Goal: Task Accomplishment & Management: Use online tool/utility

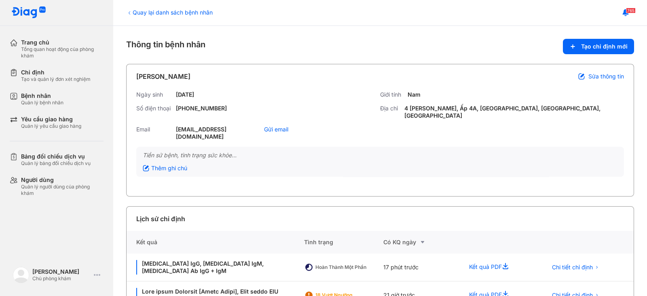
scroll to position [12, 0]
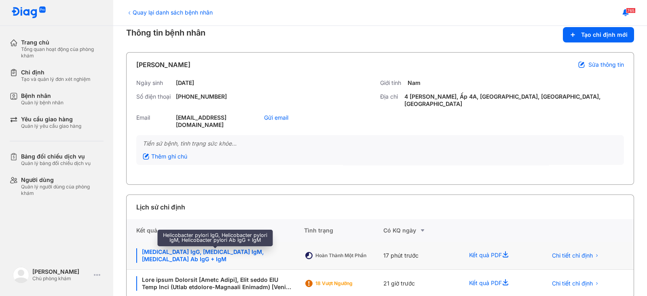
click at [236, 248] on div "Helicobacter pylori IgG, Helicobacter pylori IgM, Helicobacter pylori Ab IgG + …" at bounding box center [215, 255] width 158 height 15
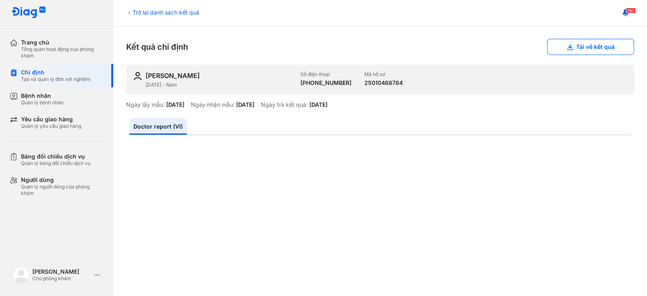
scroll to position [101, 0]
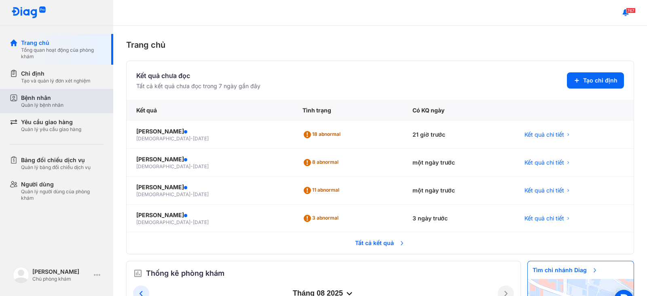
click at [56, 107] on div "Quản lý bệnh nhân" at bounding box center [42, 105] width 42 height 6
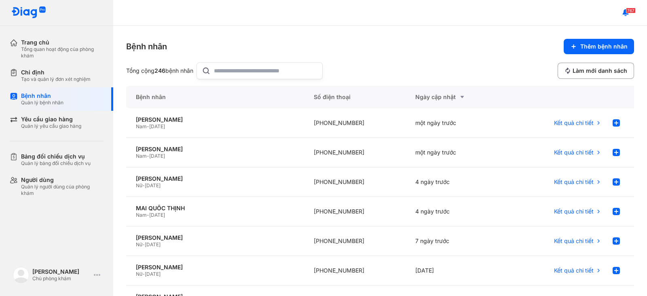
click at [226, 66] on input "text" at bounding box center [266, 71] width 104 height 16
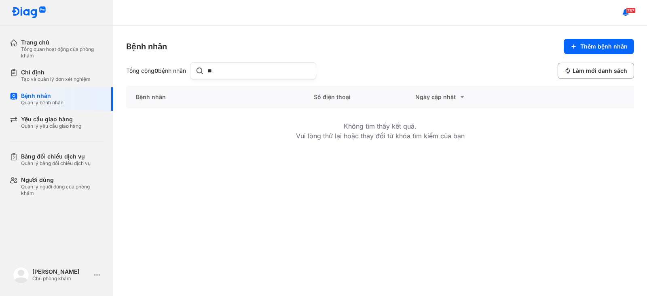
type input "*"
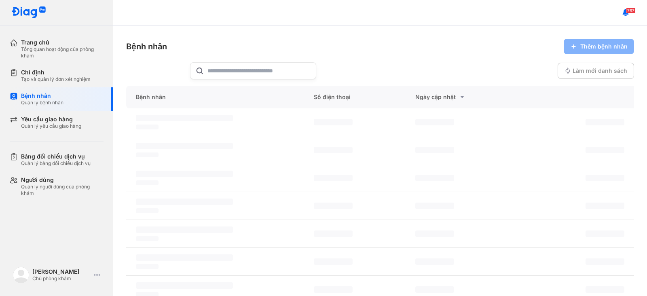
click at [268, 25] on div "767" at bounding box center [380, 13] width 534 height 26
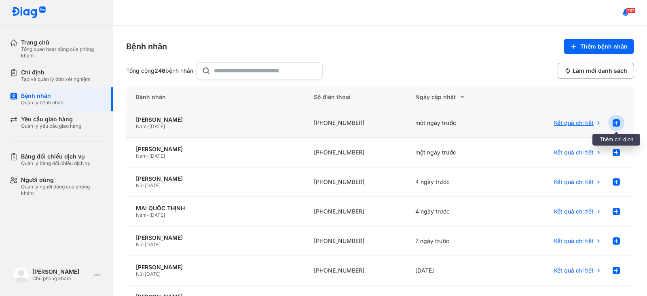
click at [613, 121] on use at bounding box center [616, 122] width 7 height 7
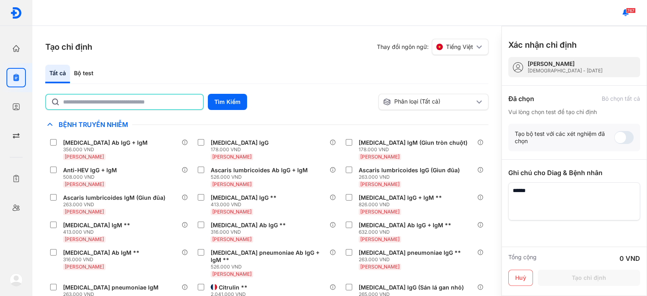
click at [176, 102] on input "text" at bounding box center [130, 102] width 135 height 15
type input "**********"
click at [222, 99] on button "Tìm Kiếm" at bounding box center [227, 102] width 39 height 16
